Goal: Information Seeking & Learning: Learn about a topic

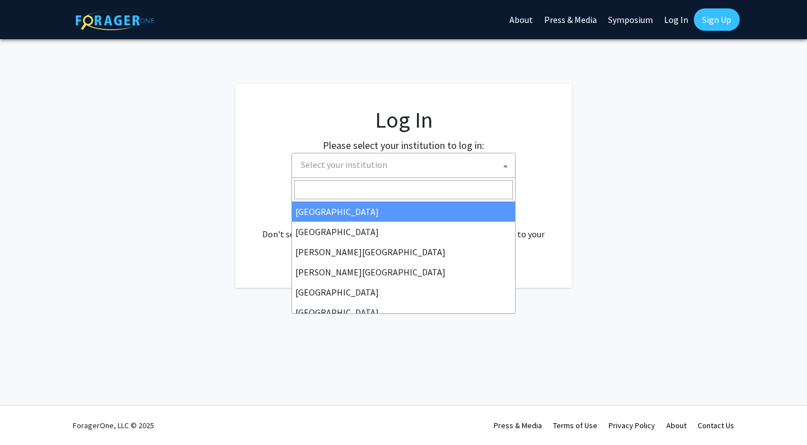
click at [398, 172] on span "Select your institution" at bounding box center [405, 164] width 218 height 23
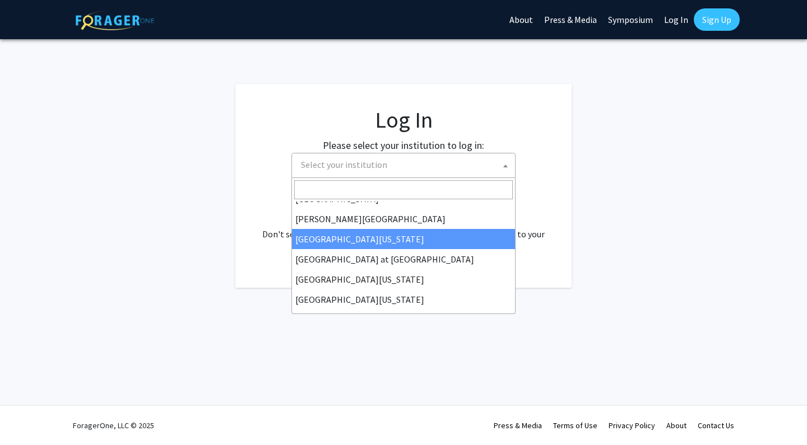
scroll to position [371, 0]
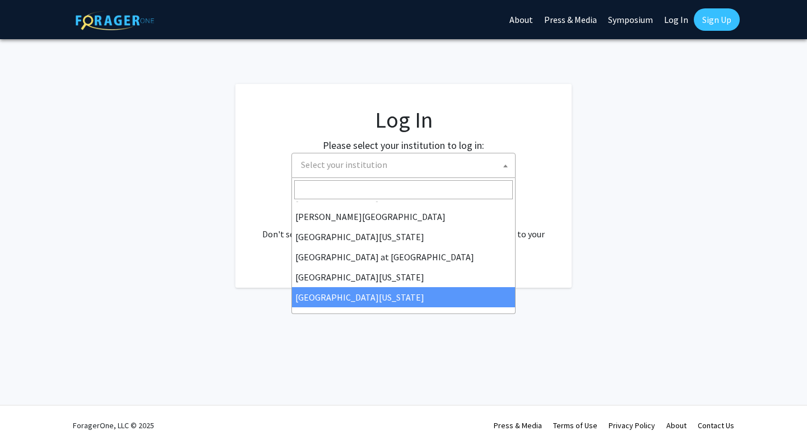
select select "31"
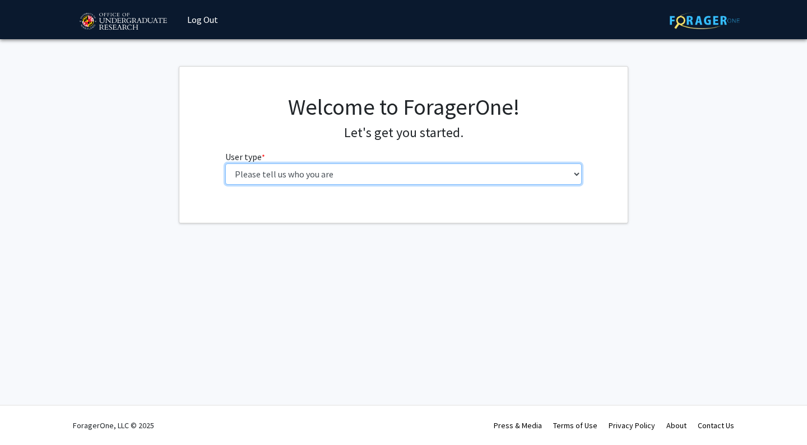
select select "5: faculty"
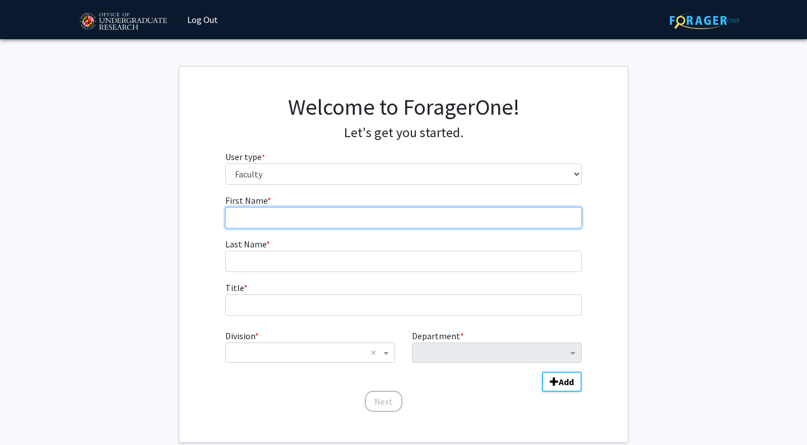
click at [357, 225] on input "First Name * required" at bounding box center [403, 217] width 357 height 21
type input "[PERSON_NAME]"
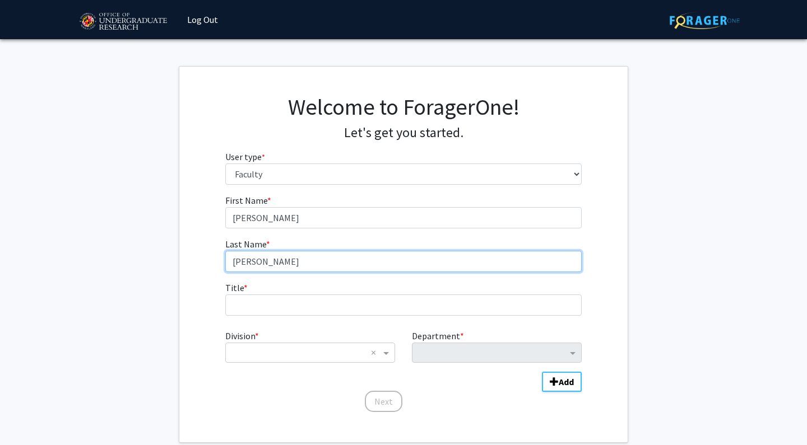
type input "[PERSON_NAME]"
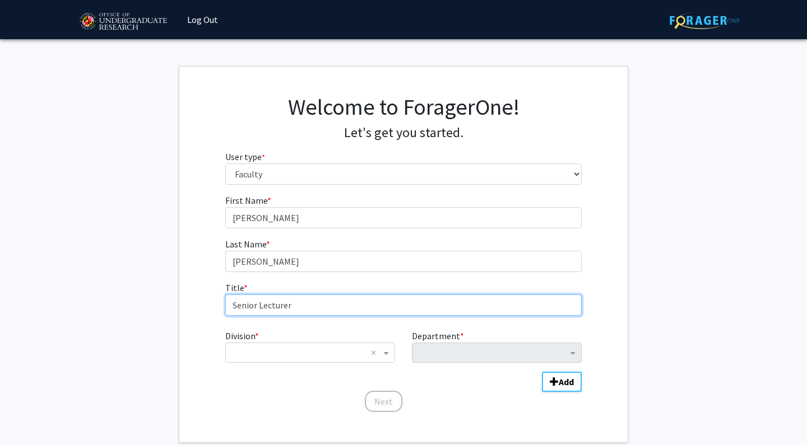
type input "Senior Lecturer"
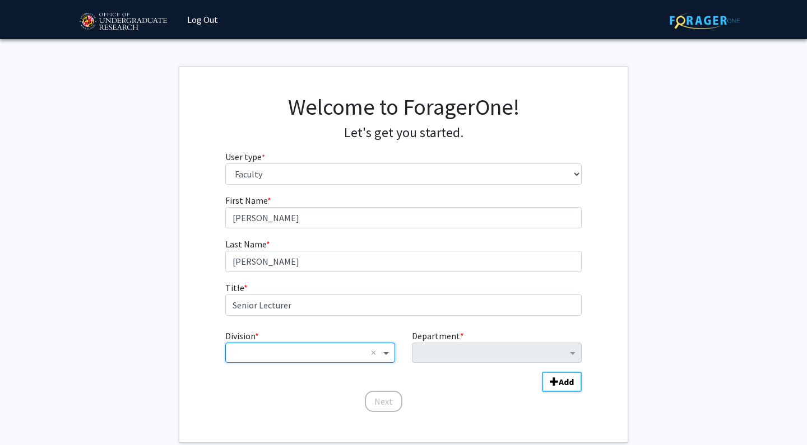
click at [388, 353] on span "Division" at bounding box center [387, 352] width 14 height 13
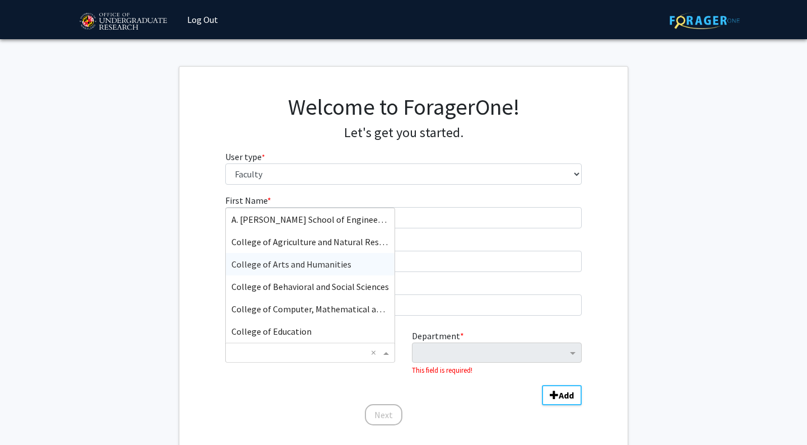
click at [337, 272] on div "College of Arts and Humanities" at bounding box center [310, 264] width 169 height 22
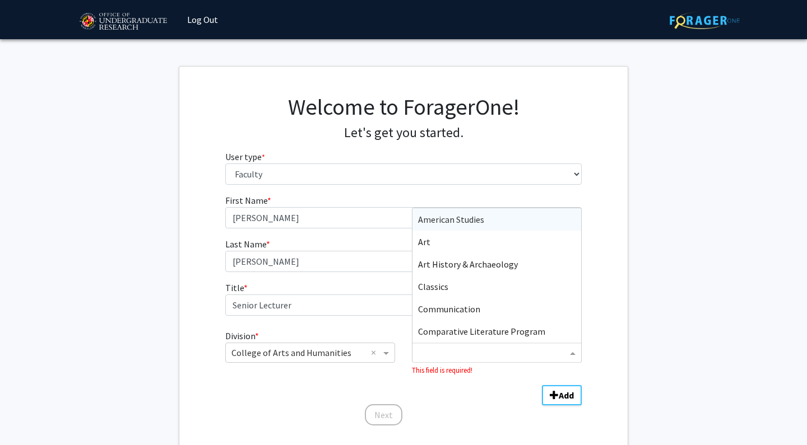
click at [472, 358] on input "Department" at bounding box center [492, 353] width 149 height 13
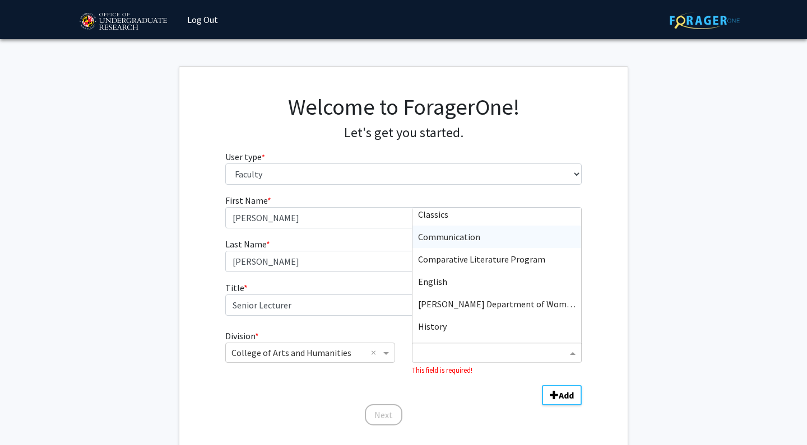
scroll to position [73, 0]
click at [482, 282] on div "English" at bounding box center [496, 280] width 169 height 22
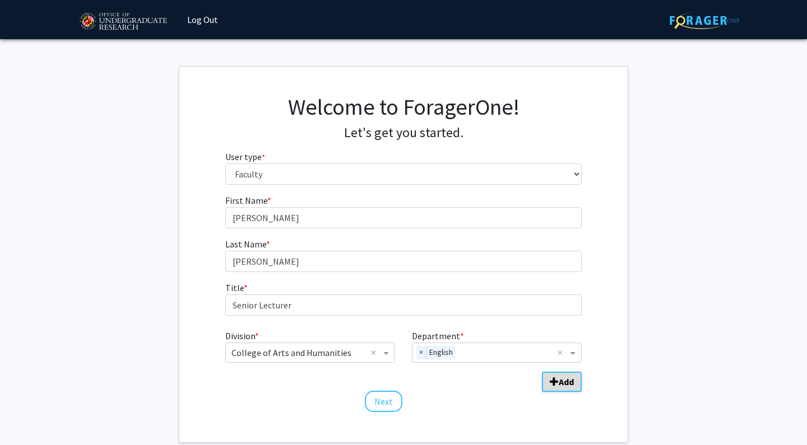
click at [558, 380] on span "Add Division/Department" at bounding box center [554, 382] width 9 height 9
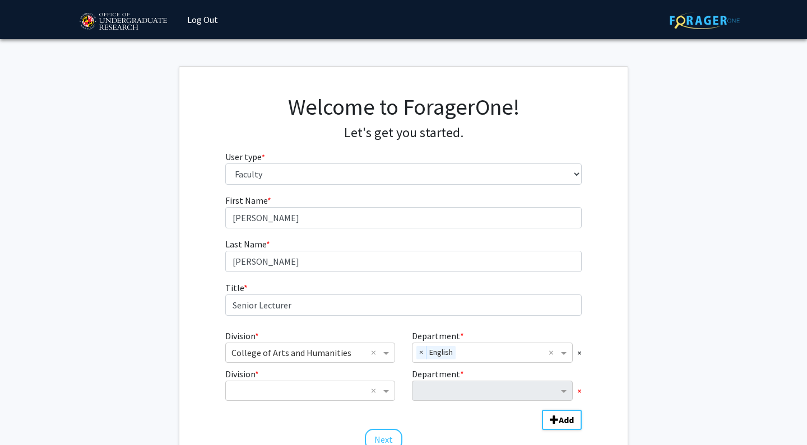
click at [578, 390] on span "×" at bounding box center [579, 390] width 4 height 13
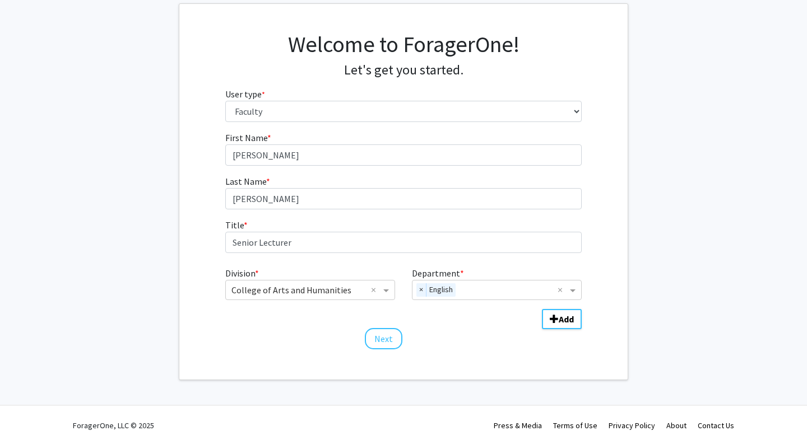
scroll to position [62, 0]
click at [385, 341] on button "Next" at bounding box center [384, 339] width 38 height 21
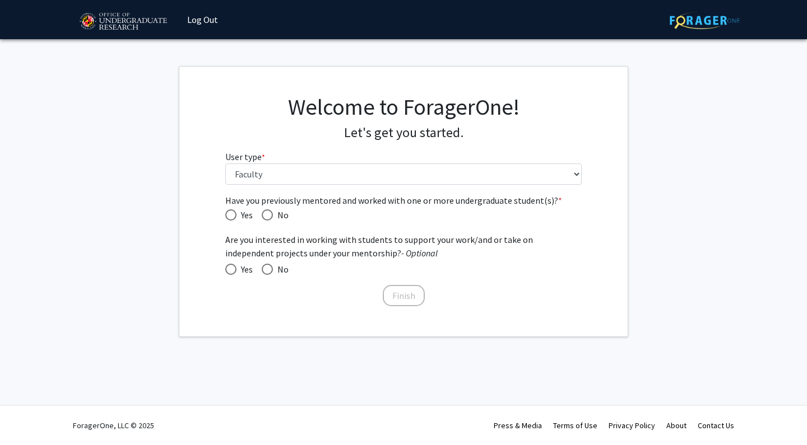
scroll to position [0, 0]
click at [229, 215] on span "Have you previously mentored and worked with one or more undergraduate student(…" at bounding box center [230, 215] width 11 height 11
click at [229, 215] on input "Yes" at bounding box center [230, 215] width 11 height 11
radio input "true"
click at [230, 269] on span at bounding box center [230, 269] width 11 height 11
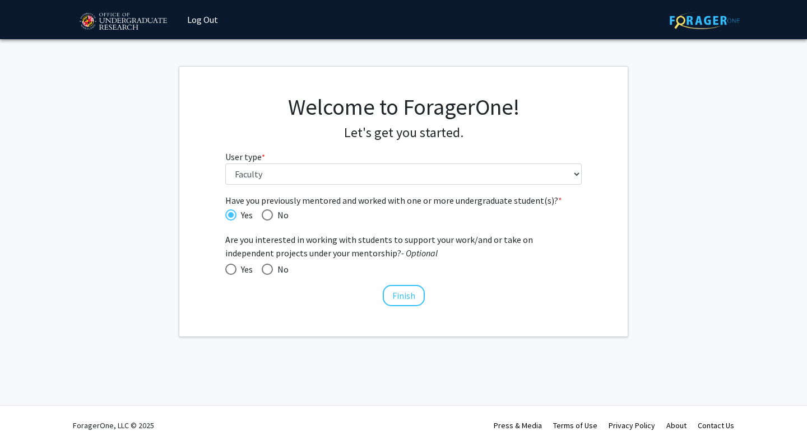
click at [230, 269] on input "Yes" at bounding box center [230, 269] width 11 height 11
radio input "true"
click at [394, 291] on button "Finish" at bounding box center [404, 295] width 42 height 21
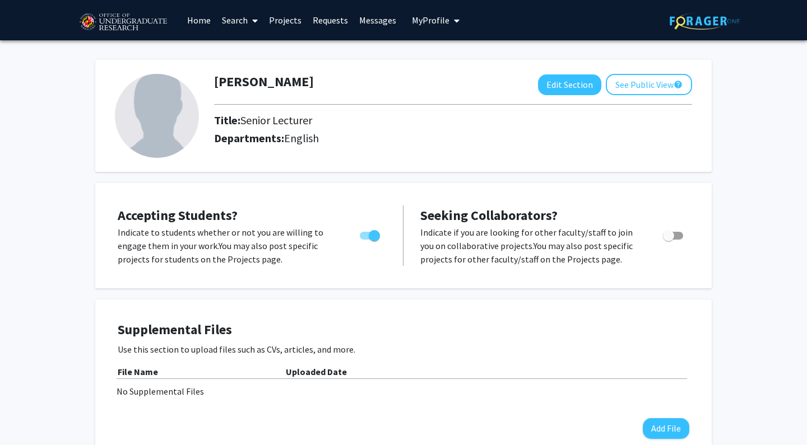
click at [374, 237] on span "Toggle" at bounding box center [374, 235] width 11 height 11
click at [365, 240] on input "Would you like to permit student requests?" at bounding box center [365, 240] width 1 height 1
click at [374, 237] on span "Toggle" at bounding box center [370, 236] width 20 height 8
click at [365, 240] on input "Would you like to permit student requests?" at bounding box center [365, 240] width 1 height 1
checkbox input "true"
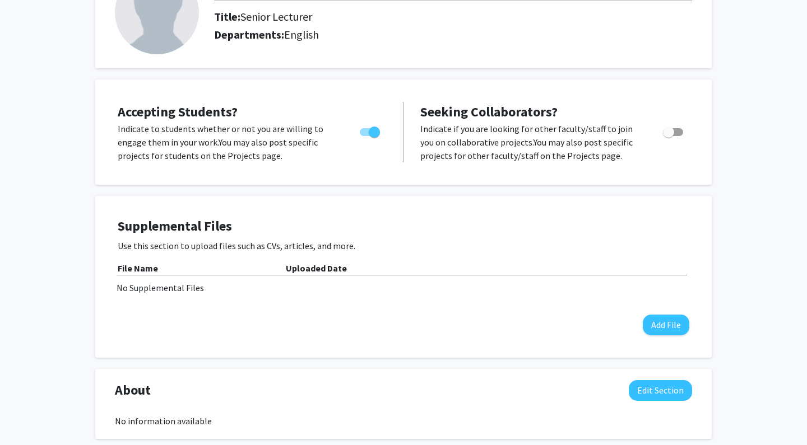
scroll to position [109, 0]
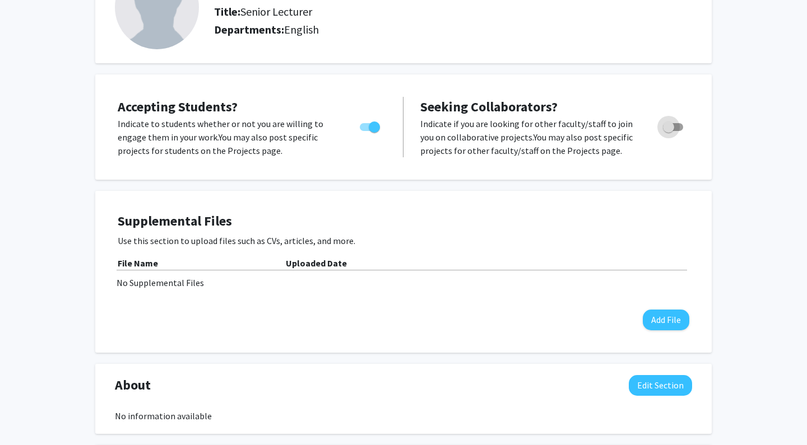
click at [676, 127] on span "Toggle" at bounding box center [673, 127] width 20 height 8
click at [668, 131] on input "Toggle" at bounding box center [668, 131] width 1 height 1
checkbox input "true"
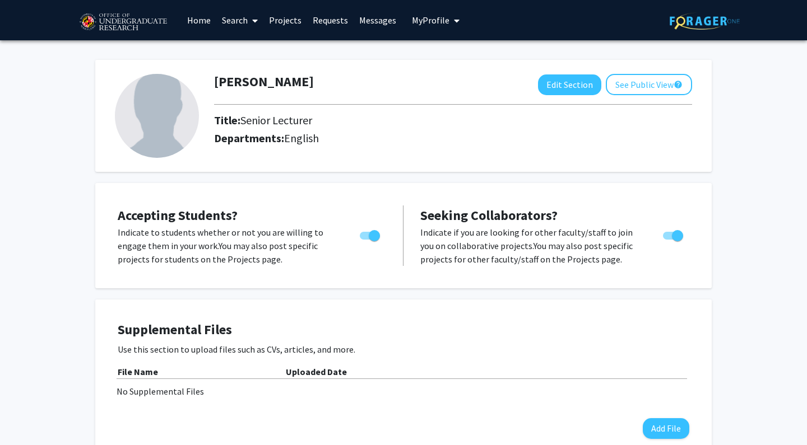
scroll to position [0, 0]
click at [254, 21] on icon at bounding box center [255, 20] width 6 height 9
click at [289, 20] on link "Projects" at bounding box center [285, 20] width 44 height 39
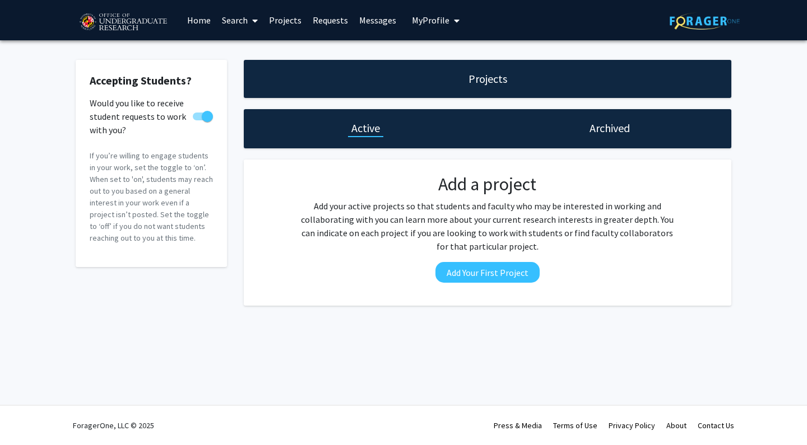
click at [607, 136] on h1 "Archived" at bounding box center [609, 128] width 40 height 16
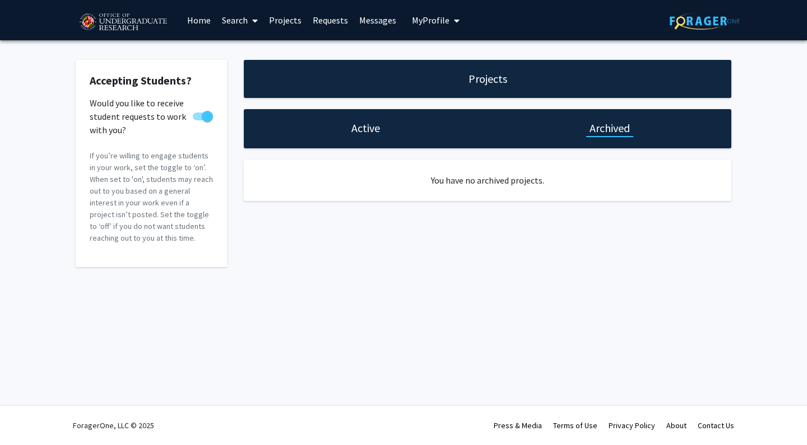
click at [361, 136] on h1 "Active" at bounding box center [365, 128] width 29 height 16
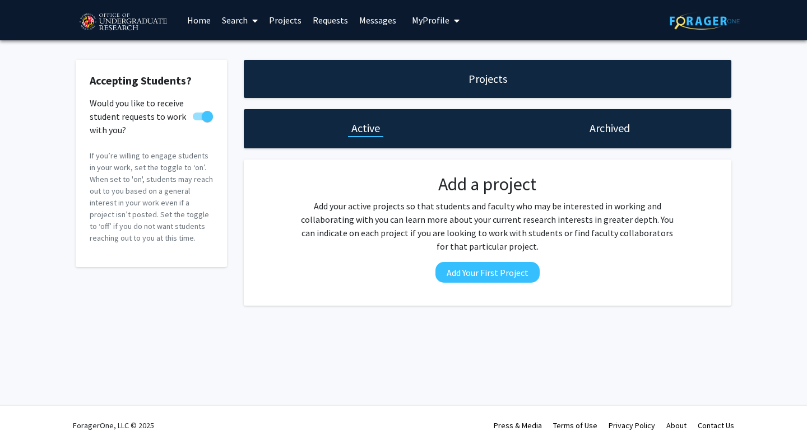
click at [292, 16] on link "Projects" at bounding box center [285, 20] width 44 height 39
click at [332, 21] on link "Requests" at bounding box center [330, 20] width 46 height 39
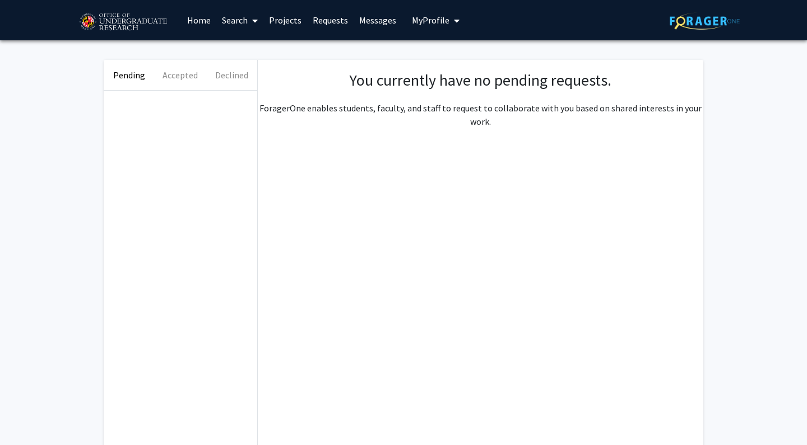
click at [375, 18] on link "Messages" at bounding box center [377, 20] width 48 height 39
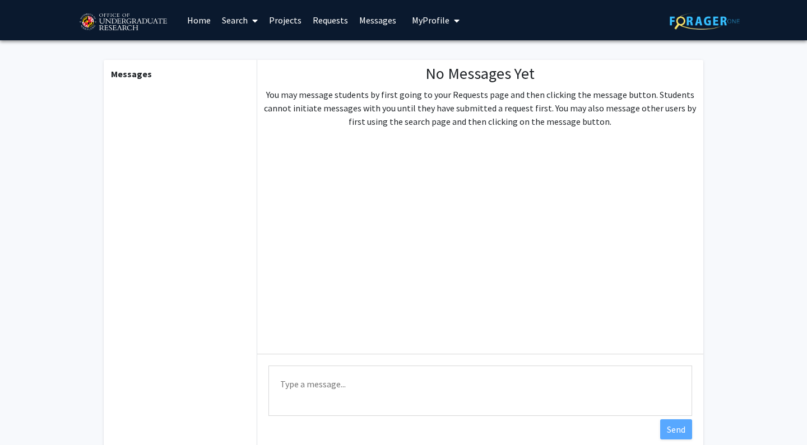
click at [452, 26] on span "My profile dropdown to access profile and logout" at bounding box center [454, 20] width 10 height 39
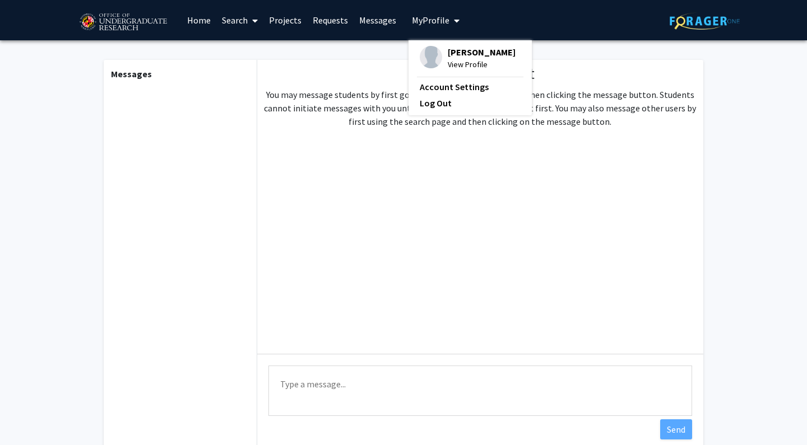
click at [255, 21] on icon at bounding box center [255, 20] width 6 height 9
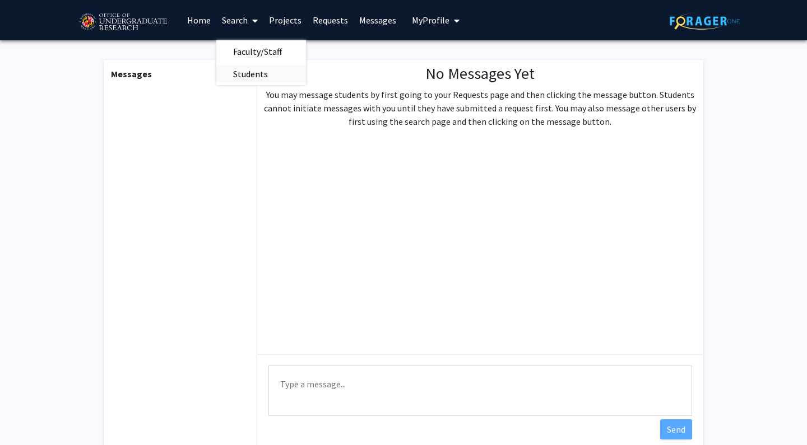
click at [254, 75] on span "Students" at bounding box center [250, 74] width 68 height 22
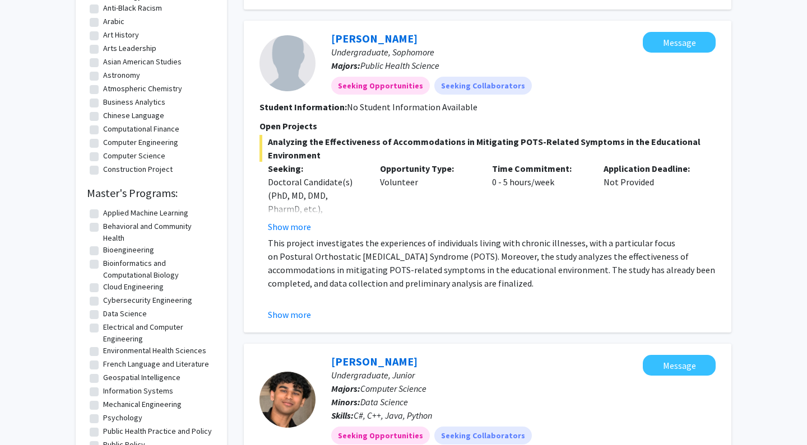
scroll to position [543, 0]
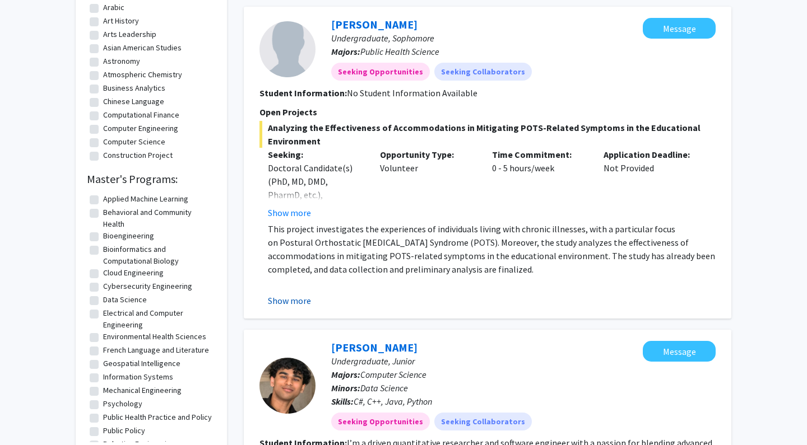
click at [292, 302] on button "Show more" at bounding box center [289, 300] width 43 height 13
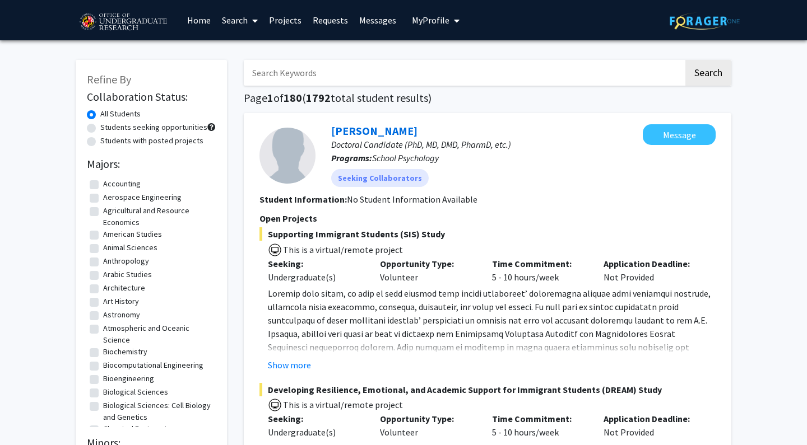
scroll to position [0, 0]
click at [144, 127] on label "Students seeking opportunities" at bounding box center [153, 128] width 107 height 12
click at [108, 127] on input "Students seeking opportunities" at bounding box center [103, 125] width 7 height 7
radio input "true"
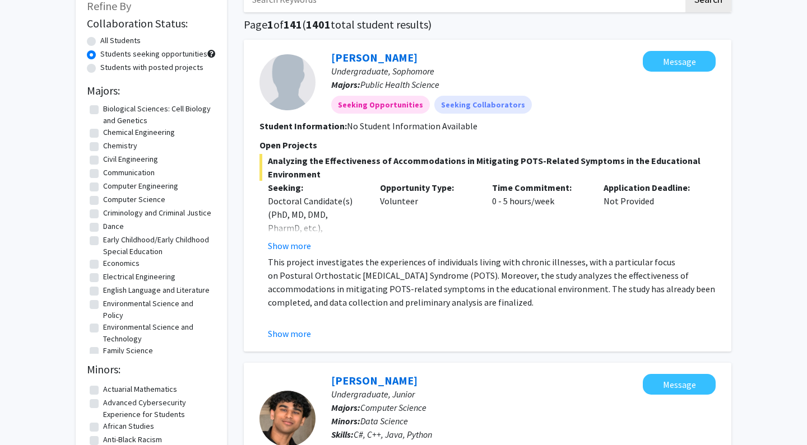
scroll to position [232, 0]
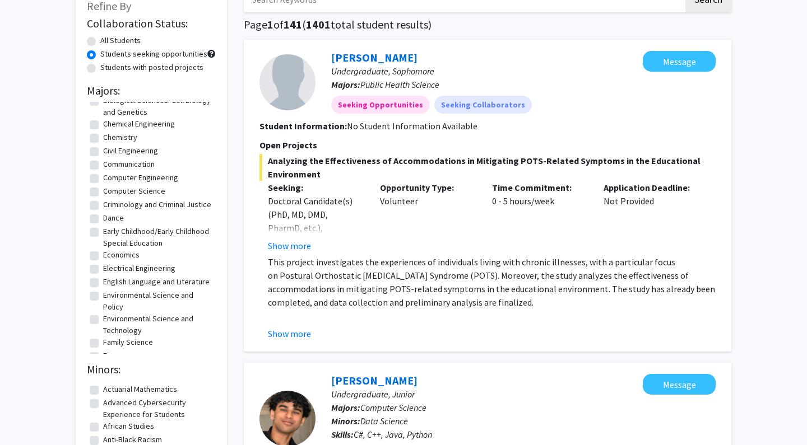
click at [146, 288] on label "English Language and Literature" at bounding box center [156, 282] width 106 height 12
click at [110, 283] on input "English Language and Literature" at bounding box center [106, 279] width 7 height 7
checkbox input "true"
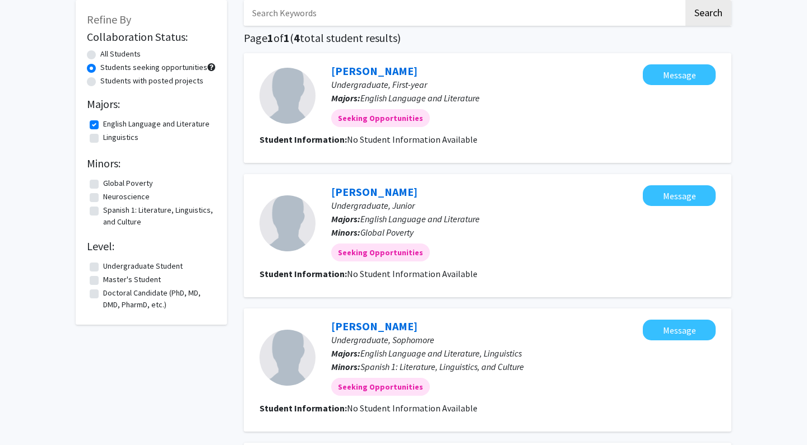
scroll to position [59, 0]
click at [392, 329] on link "[PERSON_NAME]" at bounding box center [374, 327] width 86 height 14
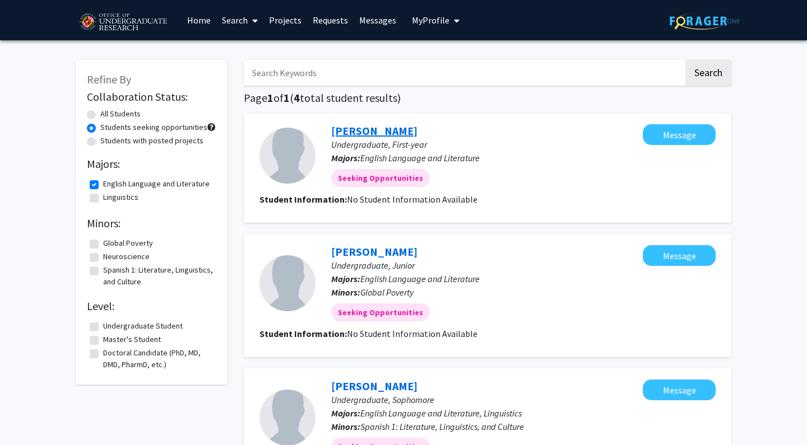
click at [369, 136] on link "[PERSON_NAME]" at bounding box center [374, 131] width 86 height 14
click at [103, 186] on label "English Language and Literature" at bounding box center [156, 184] width 106 height 12
click at [103, 185] on input "English Language and Literature" at bounding box center [106, 181] width 7 height 7
checkbox input "false"
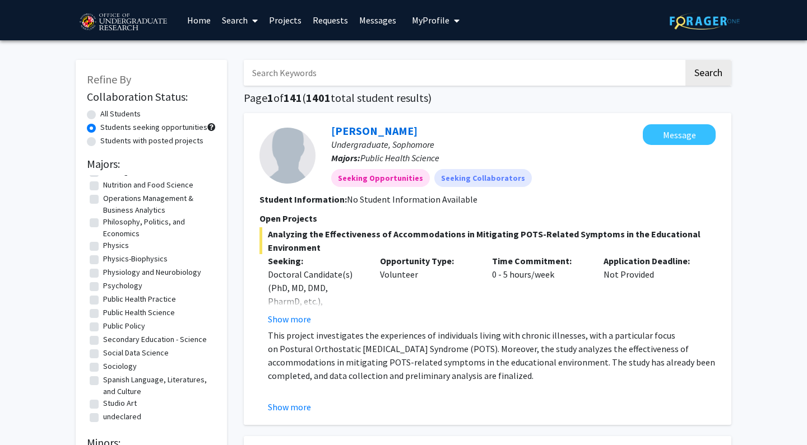
scroll to position [856, 0]
